Goal: Task Accomplishment & Management: Manage account settings

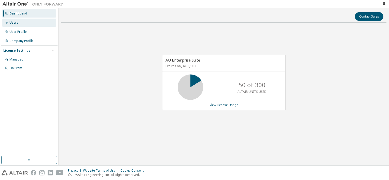
click at [17, 24] on div "Users" at bounding box center [13, 23] width 9 height 4
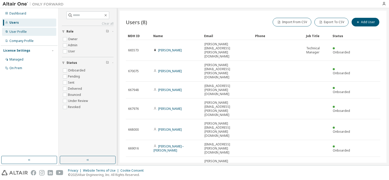
click at [22, 35] on div "User Profile" at bounding box center [29, 32] width 54 height 8
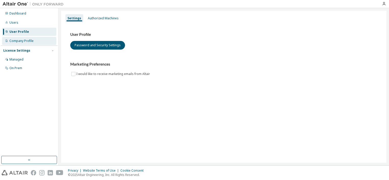
click at [23, 40] on div "Company Profile" at bounding box center [21, 41] width 24 height 4
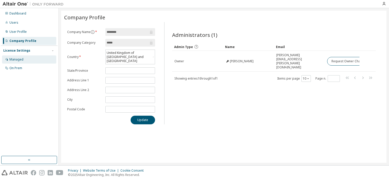
click at [22, 61] on div "Managed" at bounding box center [16, 60] width 14 height 4
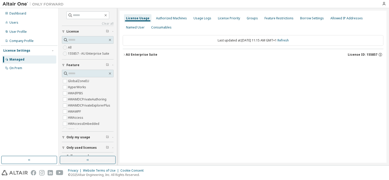
click at [124, 55] on icon "button" at bounding box center [124, 54] width 3 height 3
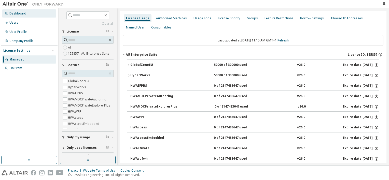
click at [14, 16] on div "Dashboard" at bounding box center [29, 13] width 54 height 8
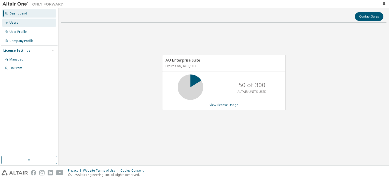
click at [17, 25] on div "Users" at bounding box center [29, 23] width 54 height 8
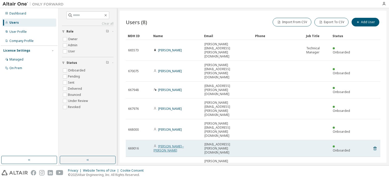
click at [178, 144] on link "[PERSON_NAME]--[PERSON_NAME]" at bounding box center [168, 148] width 30 height 8
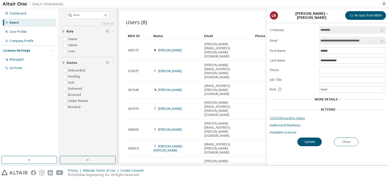
click at [291, 117] on link "SSO/Onboarding Status" at bounding box center [328, 118] width 116 height 4
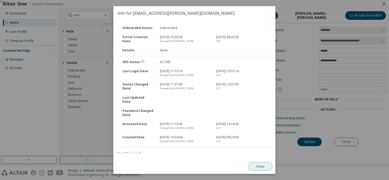
click at [255, 165] on button "Close" at bounding box center [260, 166] width 24 height 9
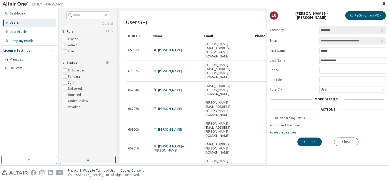
click at [284, 125] on link "Authorized Machines" at bounding box center [328, 125] width 116 height 4
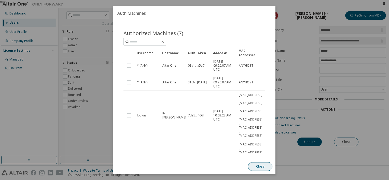
click at [261, 168] on button "Close" at bounding box center [260, 166] width 24 height 9
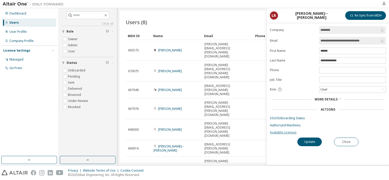
click at [286, 131] on link "Available Licenses" at bounding box center [328, 133] width 116 height 4
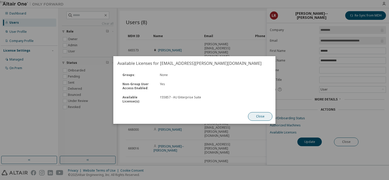
click at [259, 115] on button "Close" at bounding box center [260, 116] width 24 height 9
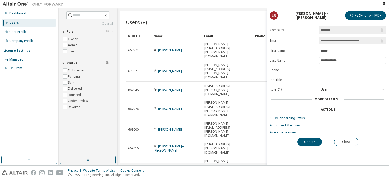
click at [323, 100] on span "More Details" at bounding box center [326, 99] width 23 height 4
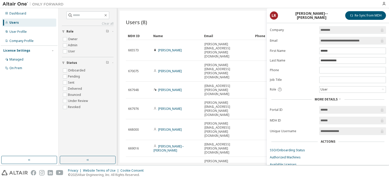
click at [241, 138] on div "Users (8) Import From CSV Export To CSV Add User Clear Load Save Save As Field …" at bounding box center [253, 87] width 267 height 152
click at [213, 17] on div "Users (8) Import From CSV Export To CSV Add User" at bounding box center [253, 22] width 255 height 11
click at [18, 34] on div "User Profile" at bounding box center [17, 32] width 17 height 4
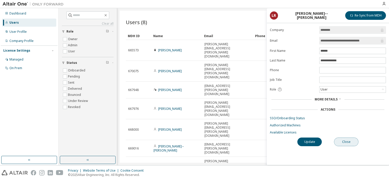
click at [344, 143] on button "Close" at bounding box center [346, 142] width 24 height 9
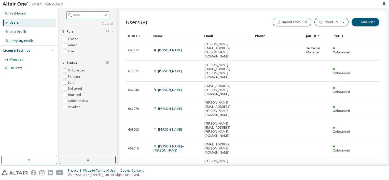
click at [108, 16] on icon "button" at bounding box center [106, 15] width 4 height 4
click at [25, 98] on div "Dashboard Users User Profile Company Profile License Settings Managed On Prem" at bounding box center [29, 82] width 57 height 147
click at [21, 59] on div "Managed" at bounding box center [16, 60] width 14 height 4
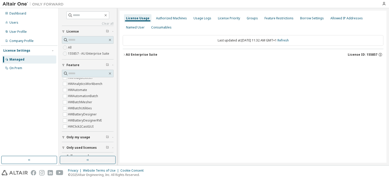
scroll to position [127, 0]
click at [24, 71] on div "On Prem" at bounding box center [29, 68] width 54 height 8
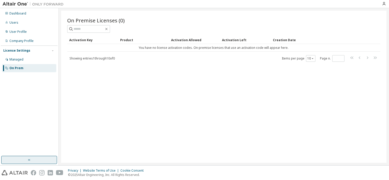
click at [24, 160] on button "button" at bounding box center [29, 160] width 56 height 8
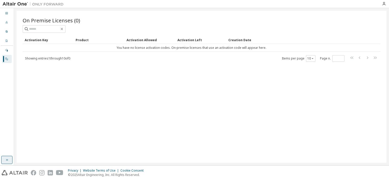
click at [5, 163] on button "button" at bounding box center [6, 160] width 11 height 8
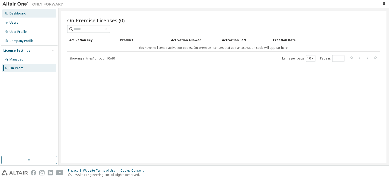
click at [15, 13] on div "Dashboard" at bounding box center [17, 13] width 17 height 4
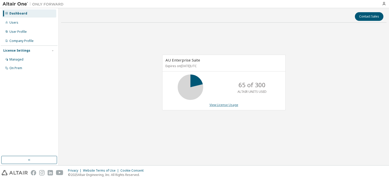
click at [219, 105] on link "View License Usage" at bounding box center [223, 105] width 29 height 4
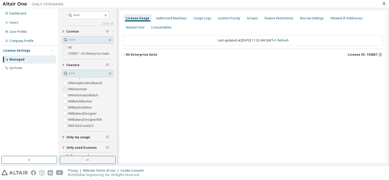
scroll to position [127, 0]
click at [82, 53] on label "155857 - AU Enterprise Suite" at bounding box center [89, 54] width 42 height 6
click at [124, 55] on icon "button" at bounding box center [124, 54] width 3 height 3
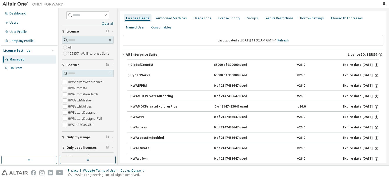
click at [128, 65] on icon "button" at bounding box center [128, 65] width 3 height 3
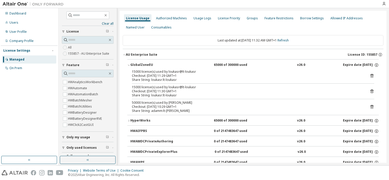
click at [128, 120] on icon "button" at bounding box center [128, 120] width 3 height 3
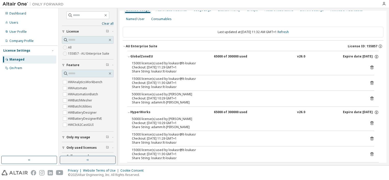
scroll to position [0, 0]
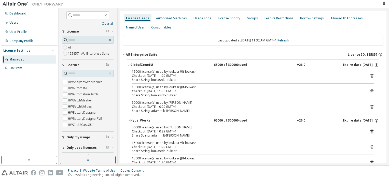
click at [124, 54] on icon "button" at bounding box center [124, 54] width 3 height 3
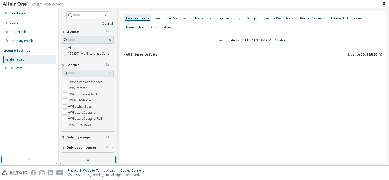
click at [140, 19] on div "License Usage" at bounding box center [137, 18] width 23 height 4
click at [124, 55] on icon "button" at bounding box center [124, 54] width 3 height 3
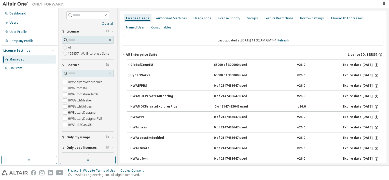
click at [129, 64] on icon "button" at bounding box center [128, 65] width 3 height 3
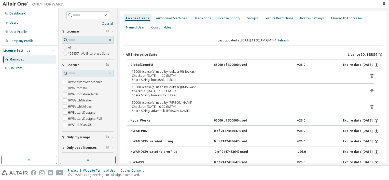
click at [124, 54] on icon "button" at bounding box center [124, 54] width 3 height 3
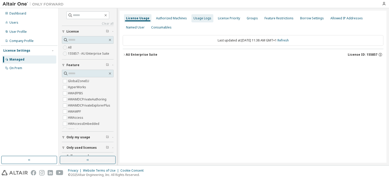
click at [202, 19] on div "Usage Logs" at bounding box center [202, 18] width 18 height 4
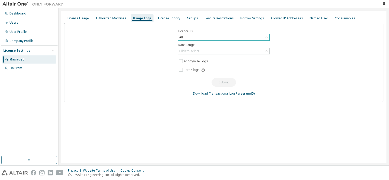
click at [188, 38] on div "All" at bounding box center [223, 37] width 91 height 6
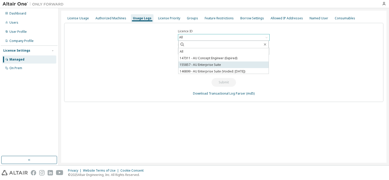
click at [205, 65] on li "155857 - AU Enterprise Suite" at bounding box center [223, 65] width 90 height 7
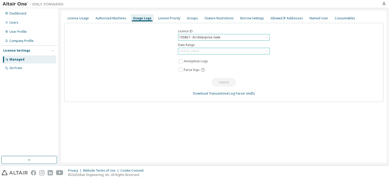
click at [190, 51] on div "Click to select" at bounding box center [189, 51] width 20 height 4
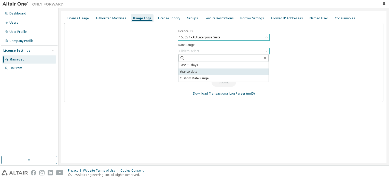
click at [190, 70] on li "Year to date" at bounding box center [223, 71] width 90 height 7
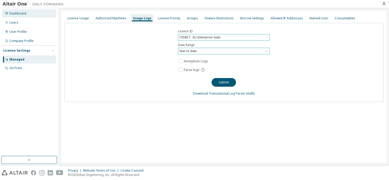
click at [28, 14] on div "Dashboard" at bounding box center [29, 13] width 54 height 8
